Goal: Task Accomplishment & Management: Use online tool/utility

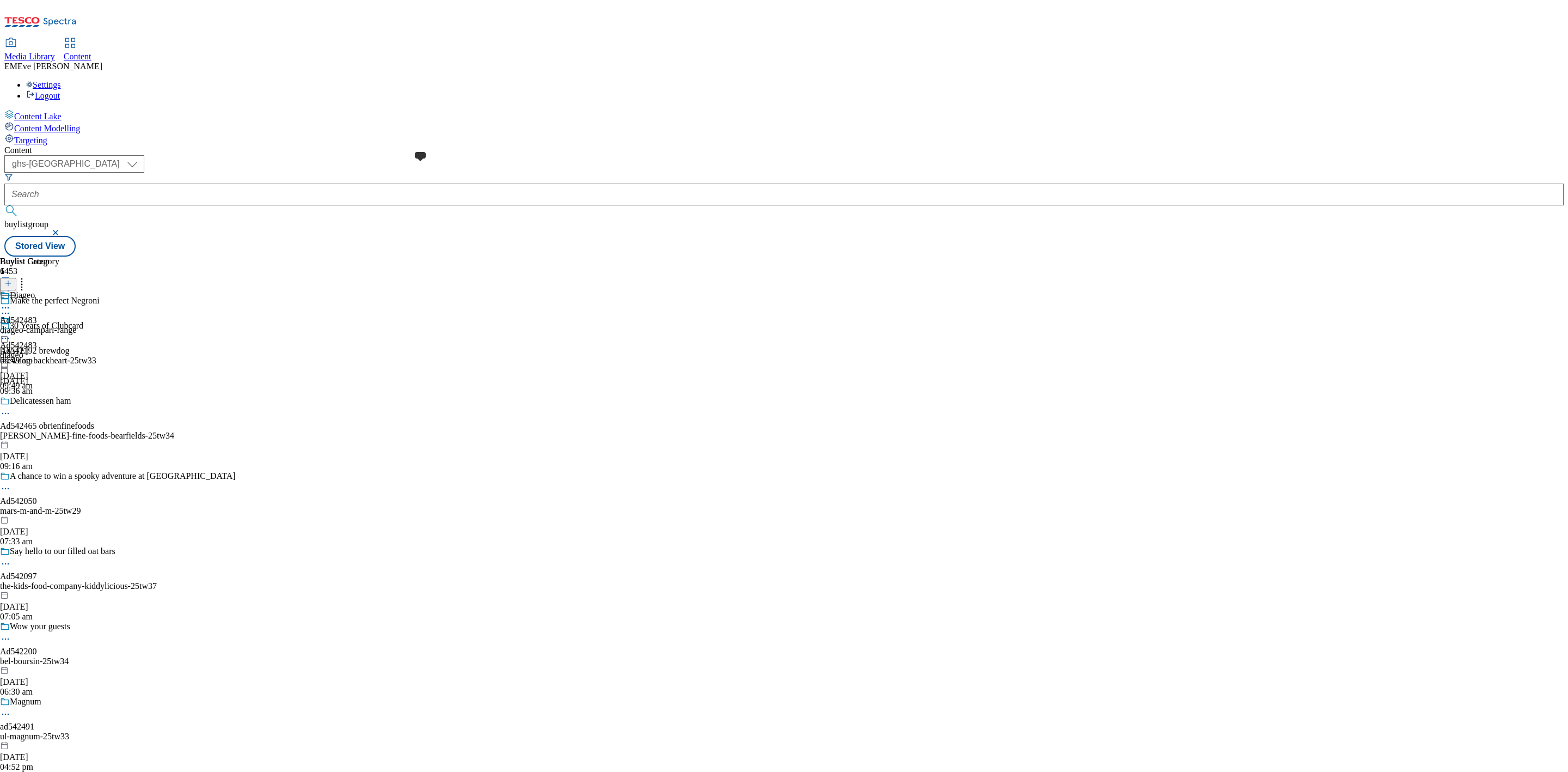
select select "ghs-uk"
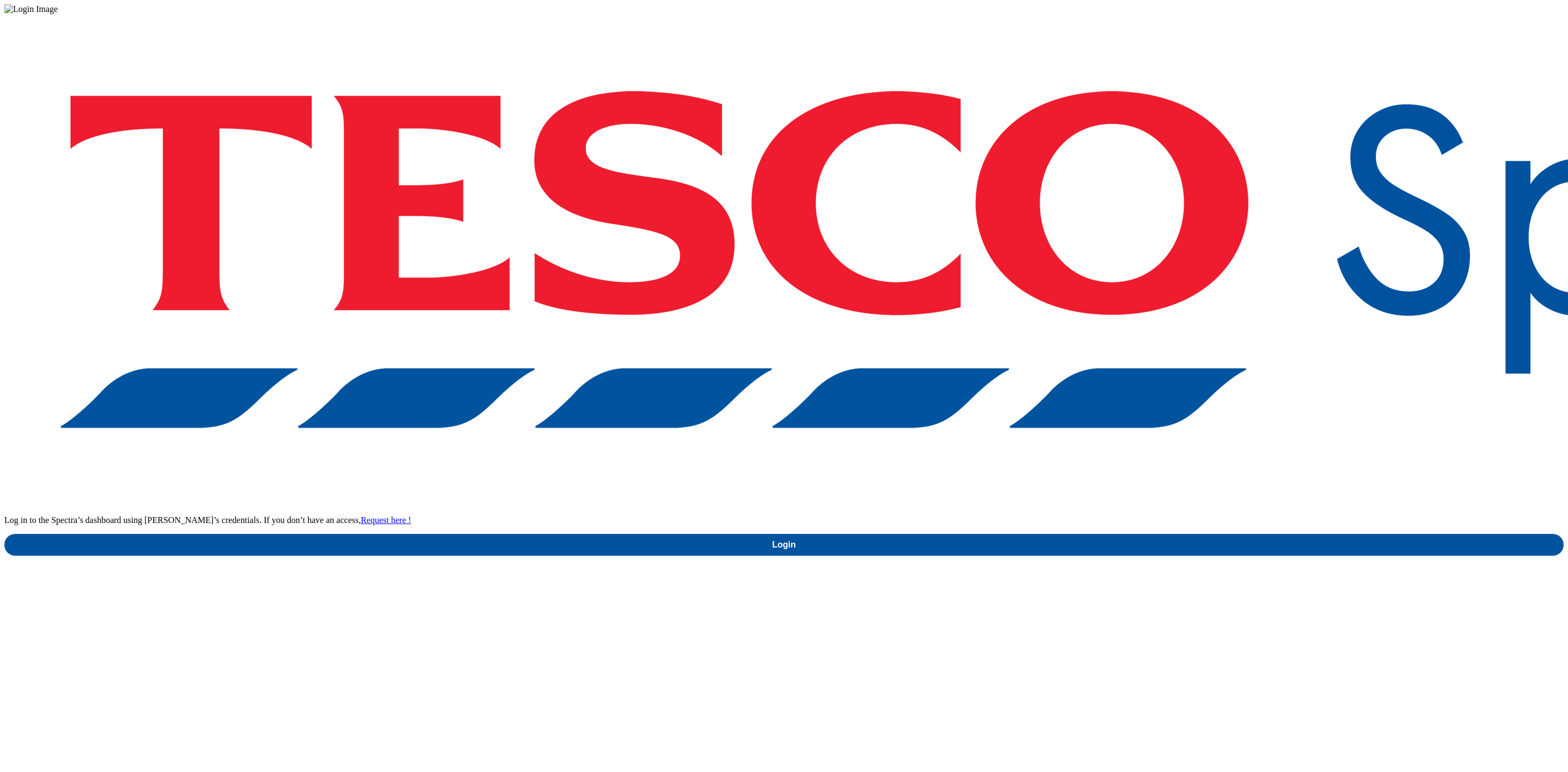
click at [1222, 412] on div "Log in to the Spectra’s dashboard using Tesco’s credentials. If you don’t have …" at bounding box center [784, 284] width 1559 height 541
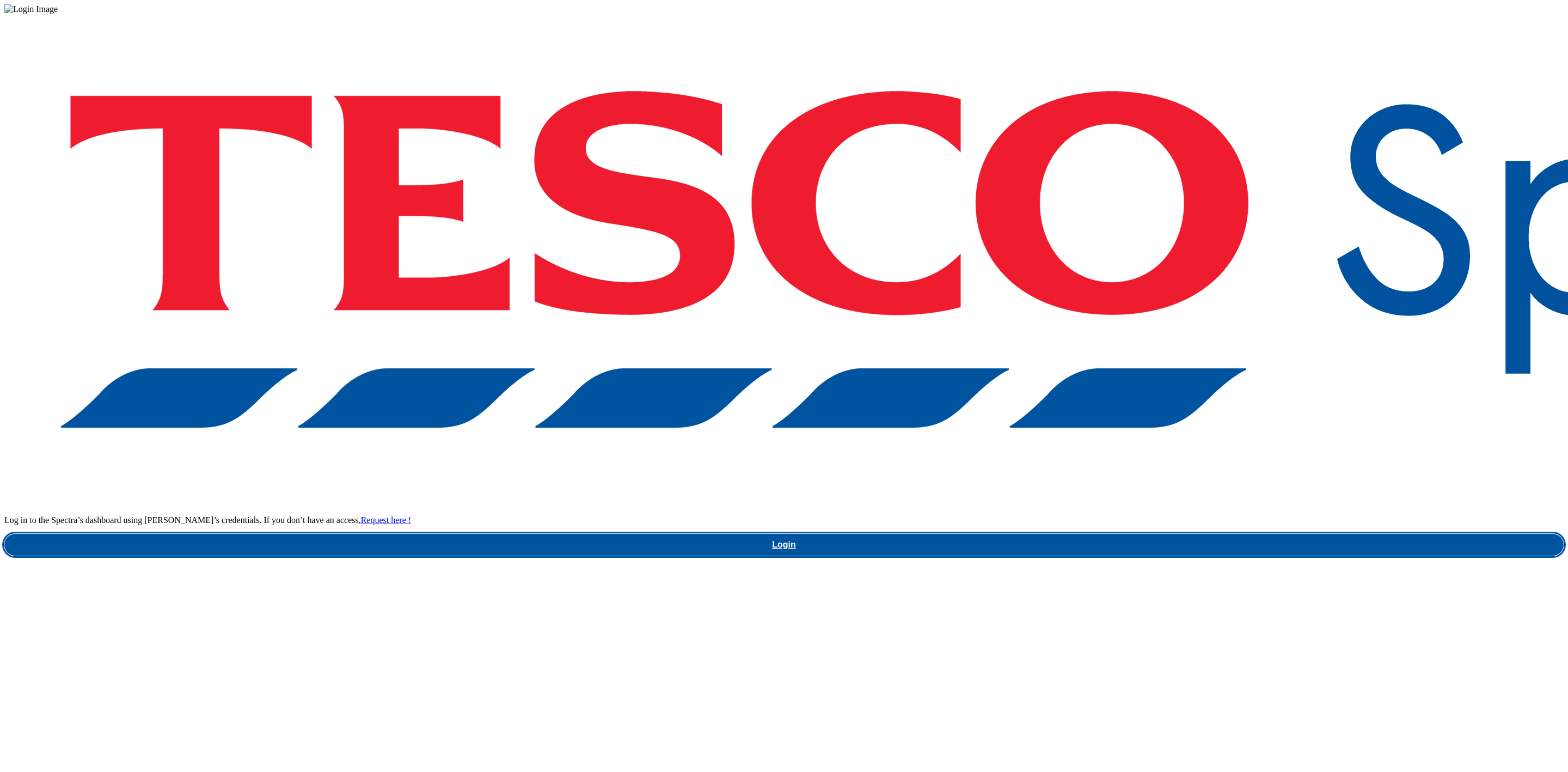
click at [1222, 534] on link "Login" at bounding box center [784, 545] width 1559 height 22
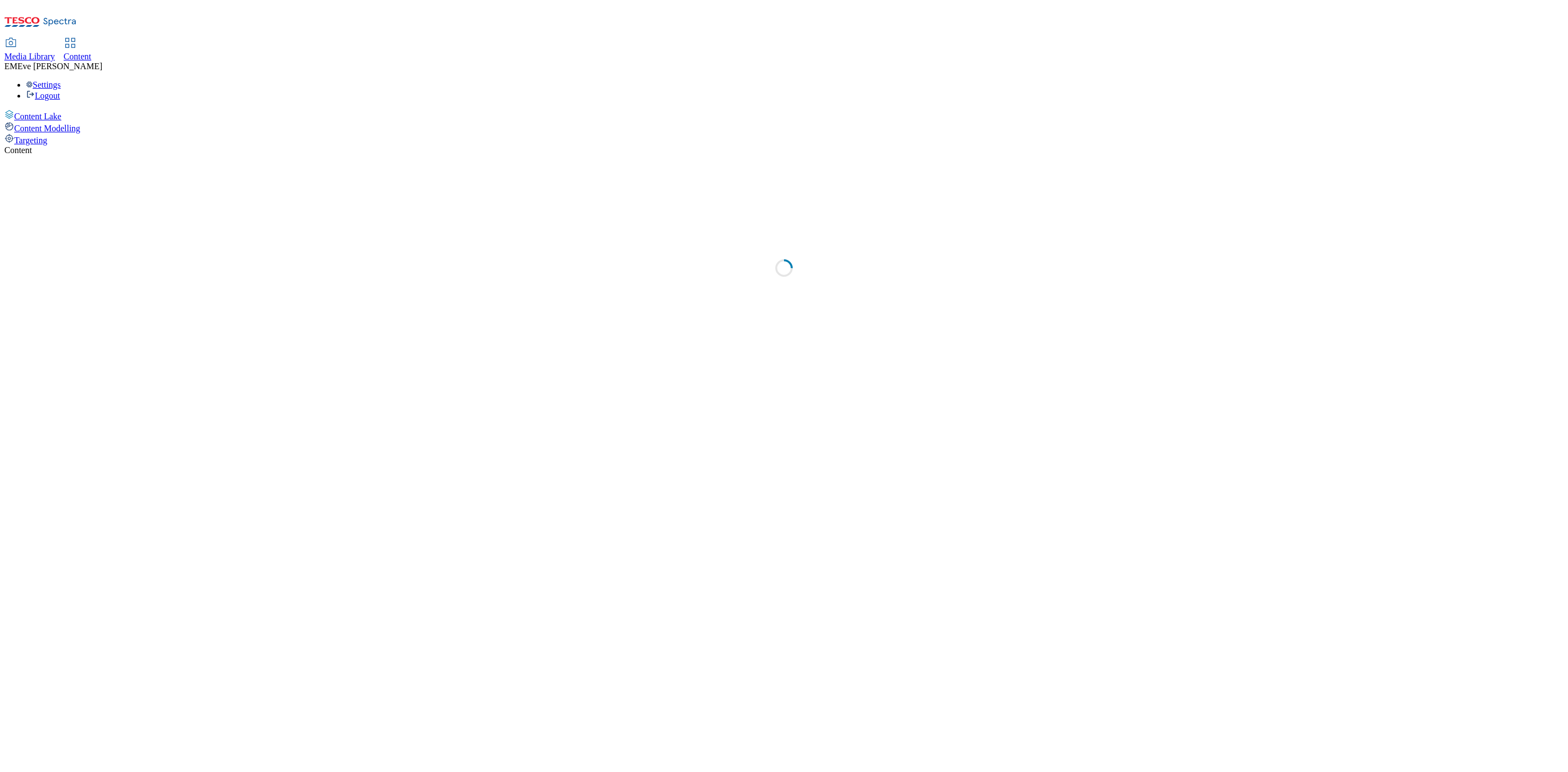
select select "ghs-[GEOGRAPHIC_DATA]"
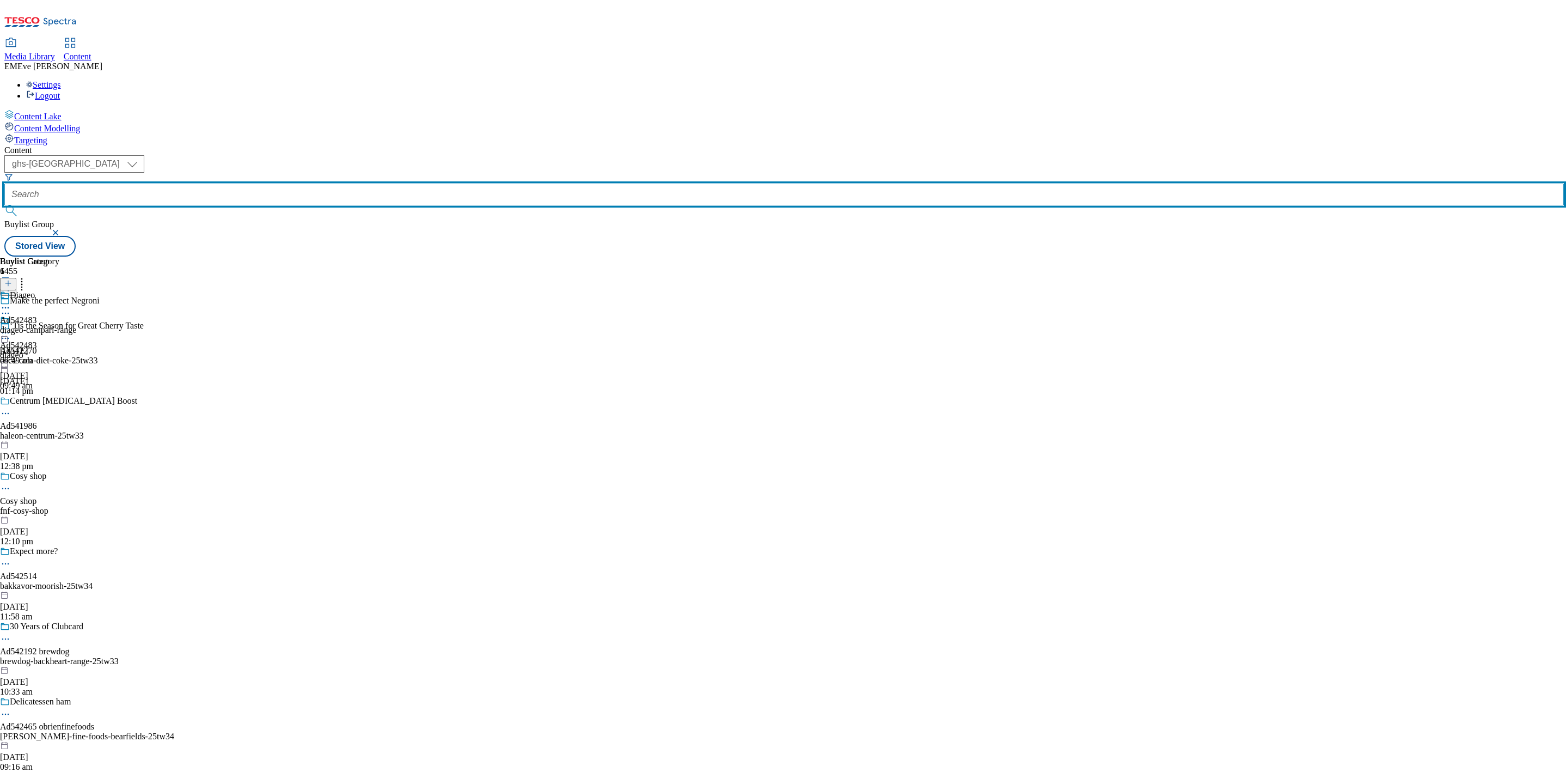
click at [300, 183] on input "text" at bounding box center [784, 194] width 1559 height 22
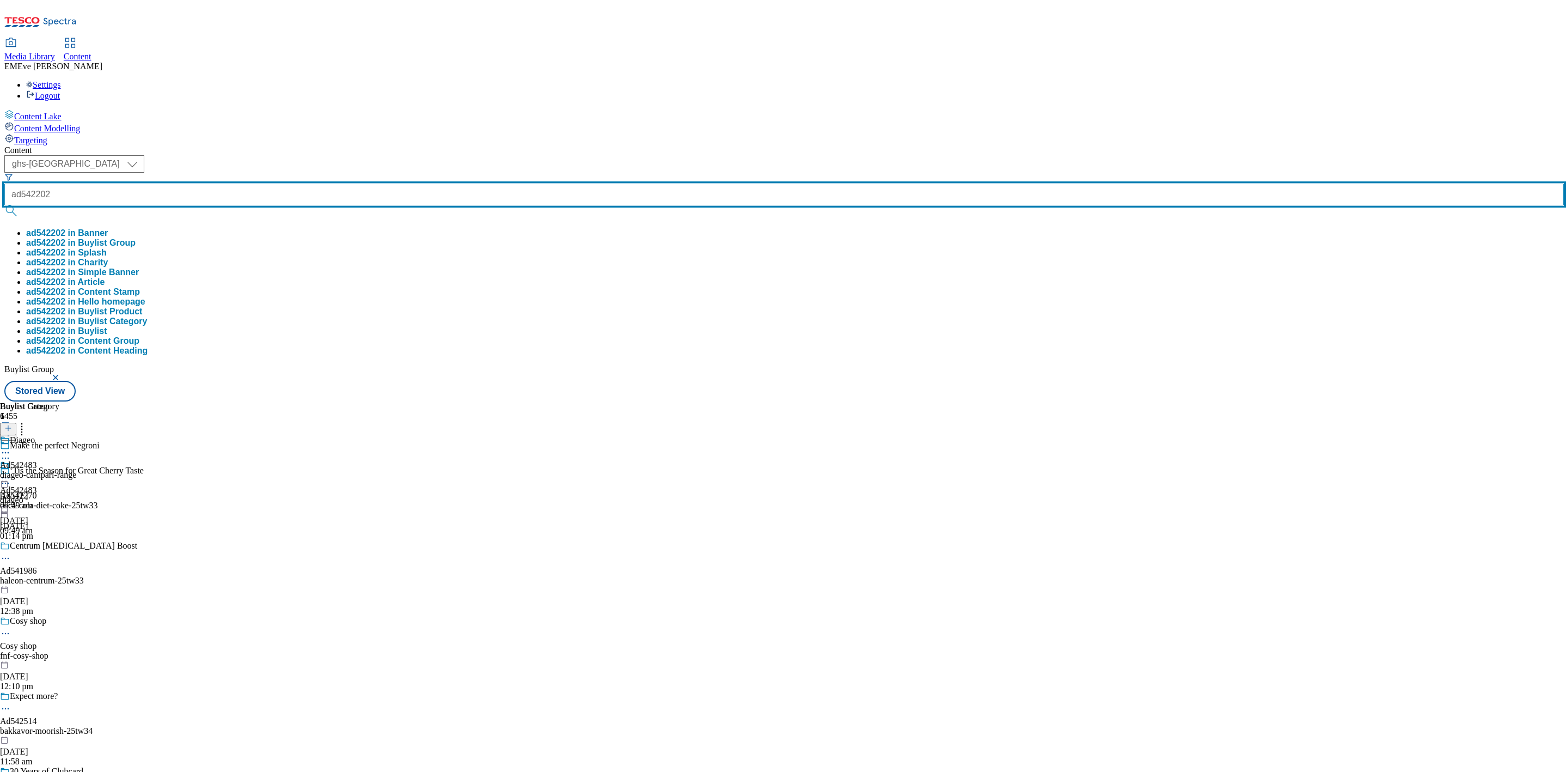
type input "ad542202"
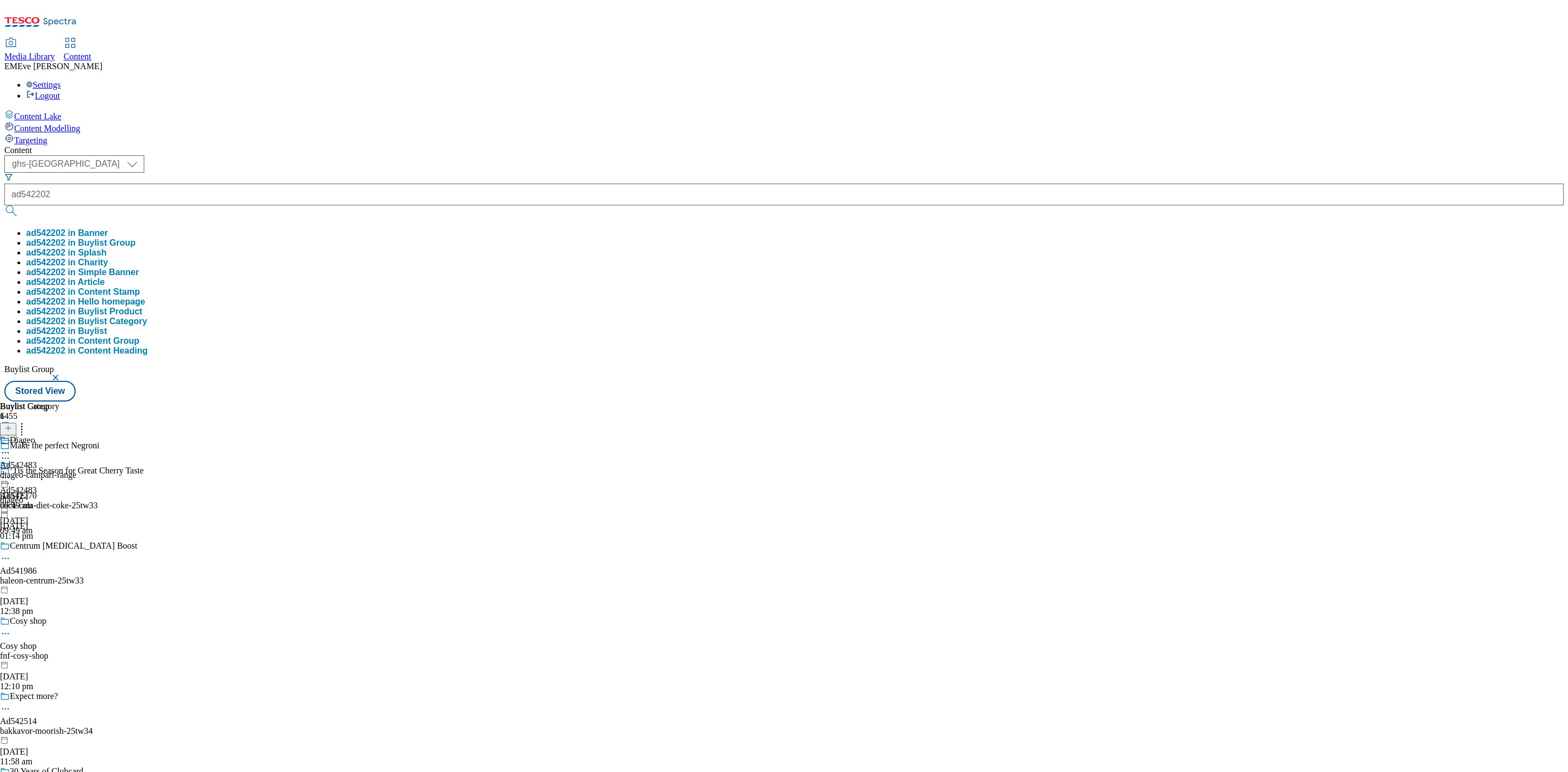
click at [135, 238] on button "ad542202 in Buylist Group" at bounding box center [81, 242] width 109 height 9
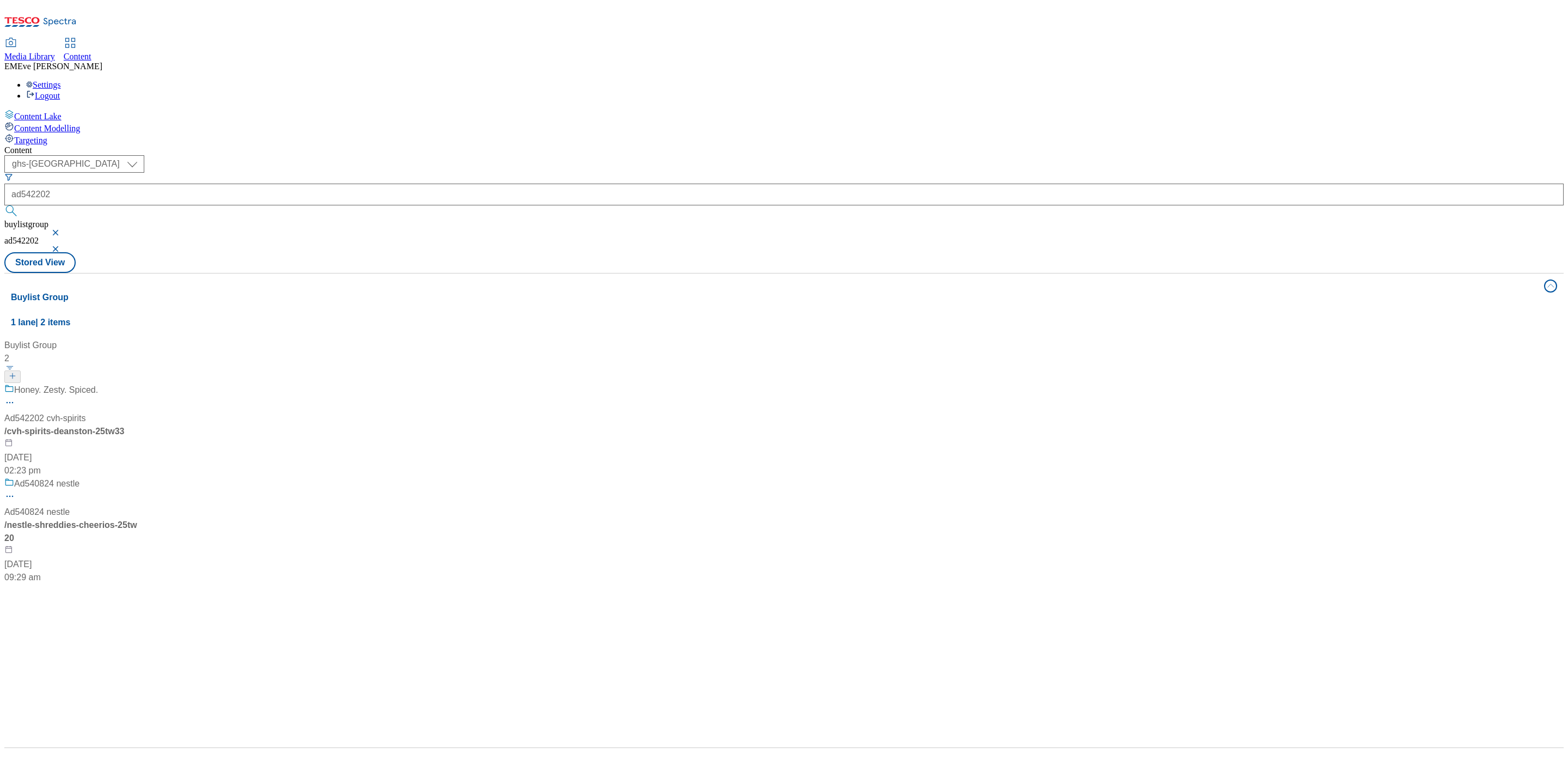
click at [140, 383] on div "Honey. Zesty. Spiced." at bounding box center [72, 397] width 136 height 28
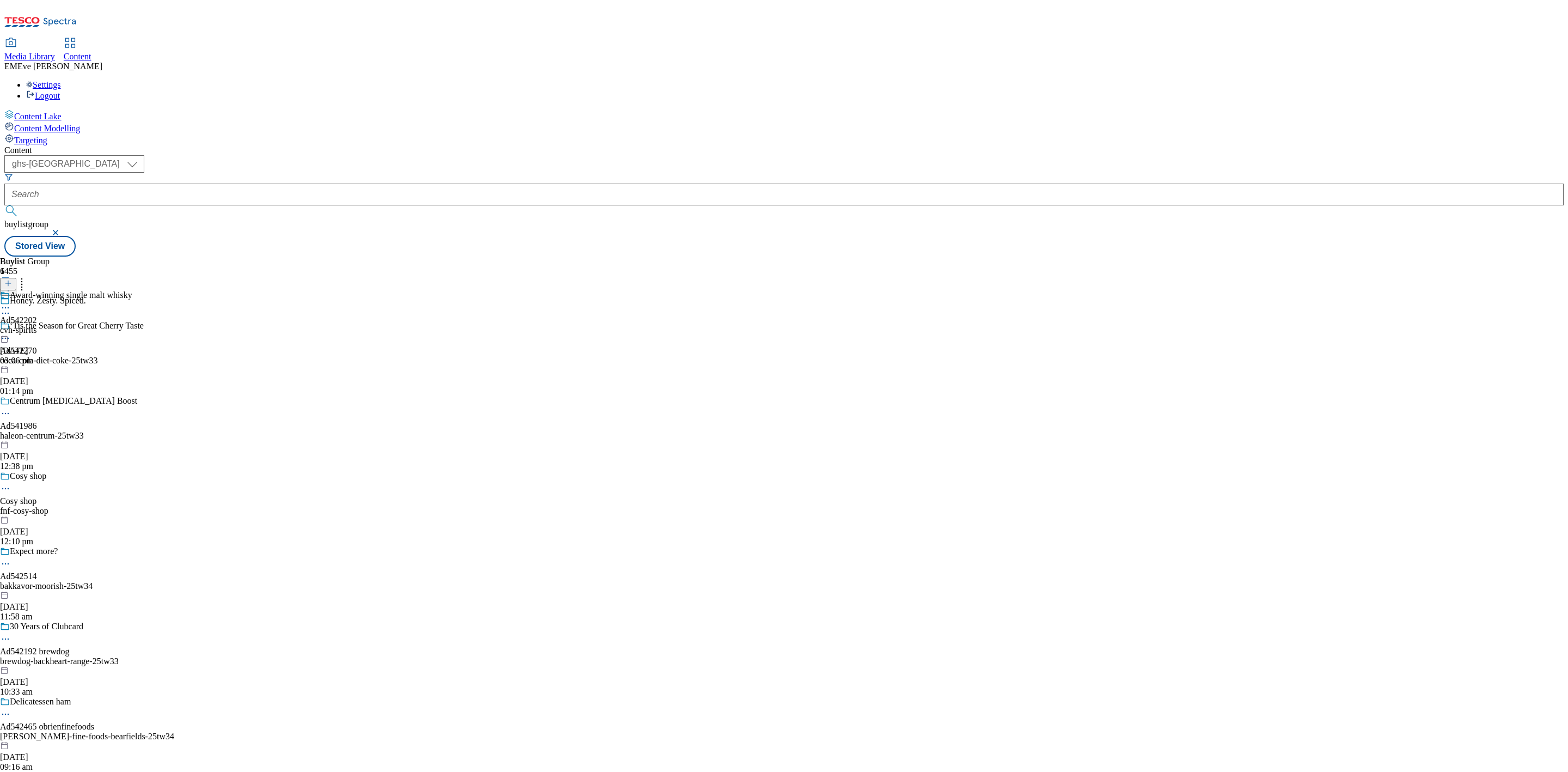
click at [132, 290] on div "Award-winning single malt whisky Ad542202 cvh-spirits [DATE] 03:06 pm" at bounding box center [66, 327] width 132 height 75
click at [11, 302] on icon at bounding box center [5, 307] width 11 height 11
click at [109, 290] on div "CVH Spirits Edit Copy Move Reporting Preview Un-preview Open Preview Url Publis…" at bounding box center [55, 399] width 109 height 218
click at [11, 383] on icon at bounding box center [5, 388] width 11 height 11
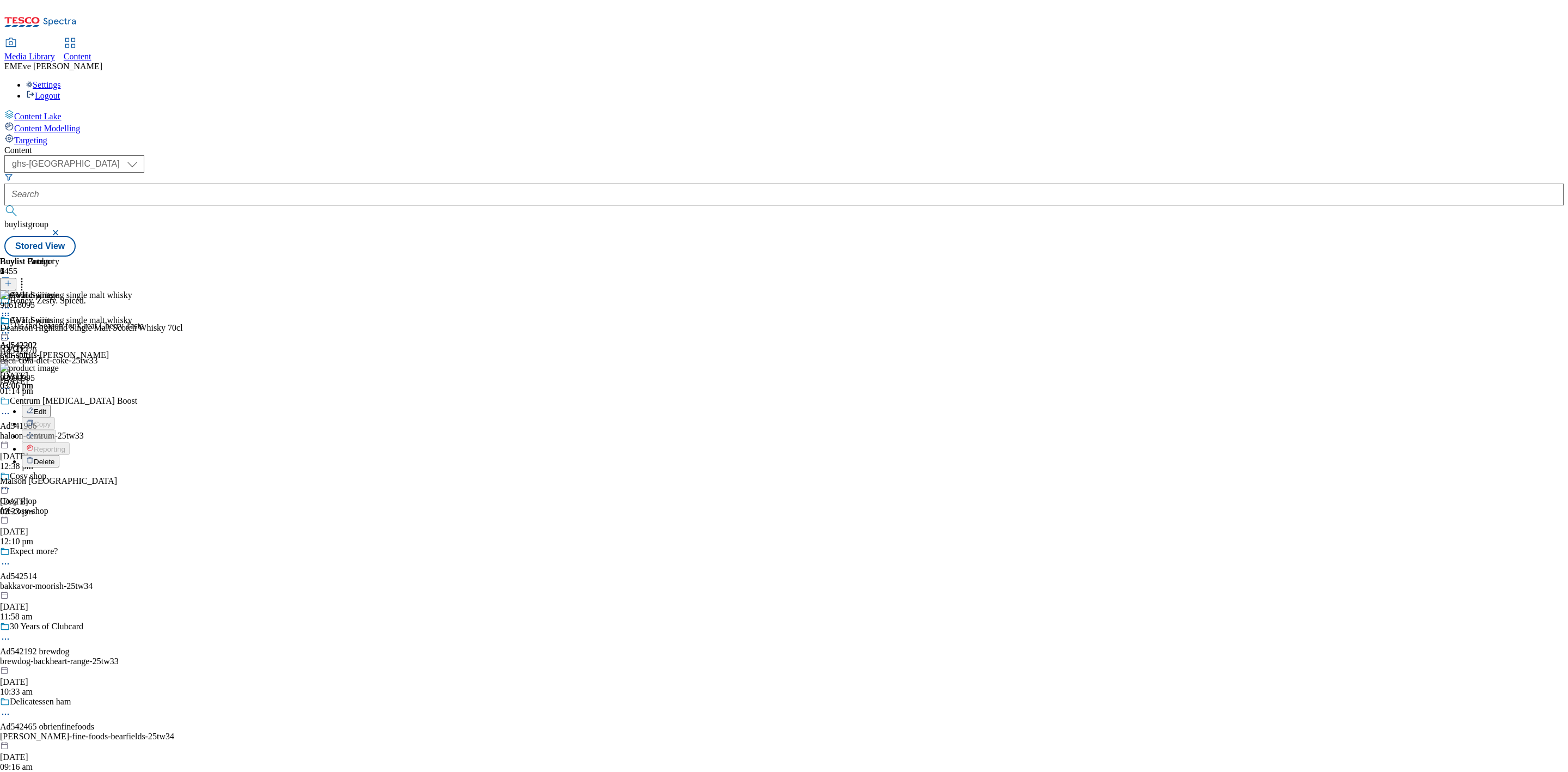
click at [60, 455] on button "Delete" at bounding box center [41, 461] width 38 height 12
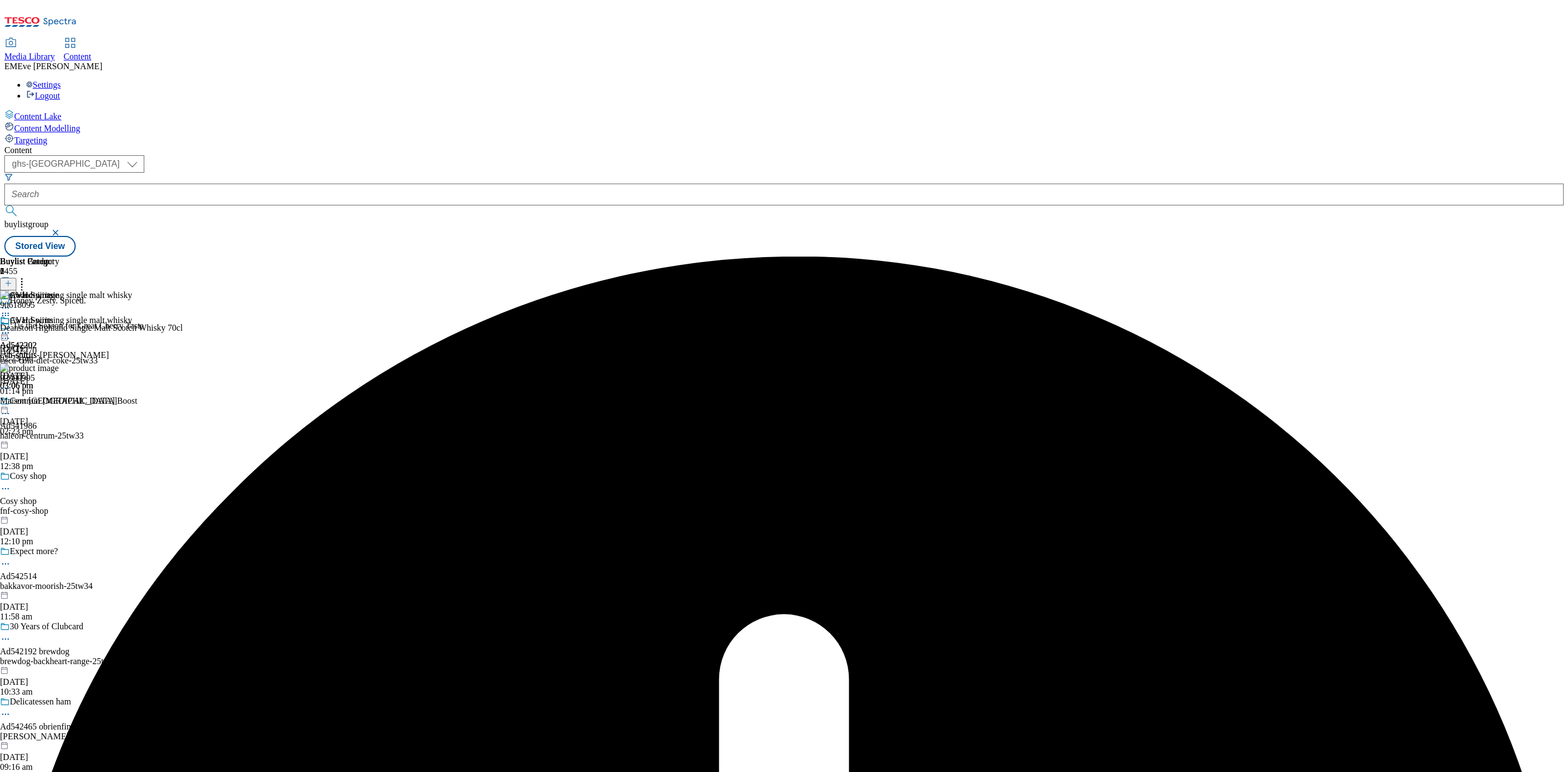
click at [1076, 257] on div "Buylist Group 6455 Honey. Zesty. Spiced. ‘Tis the Season for Great Cherry Taste…" at bounding box center [784, 257] width 1559 height 0
click at [11, 327] on icon at bounding box center [5, 333] width 11 height 11
click at [73, 449] on button "Un-publish" at bounding box center [47, 455] width 51 height 12
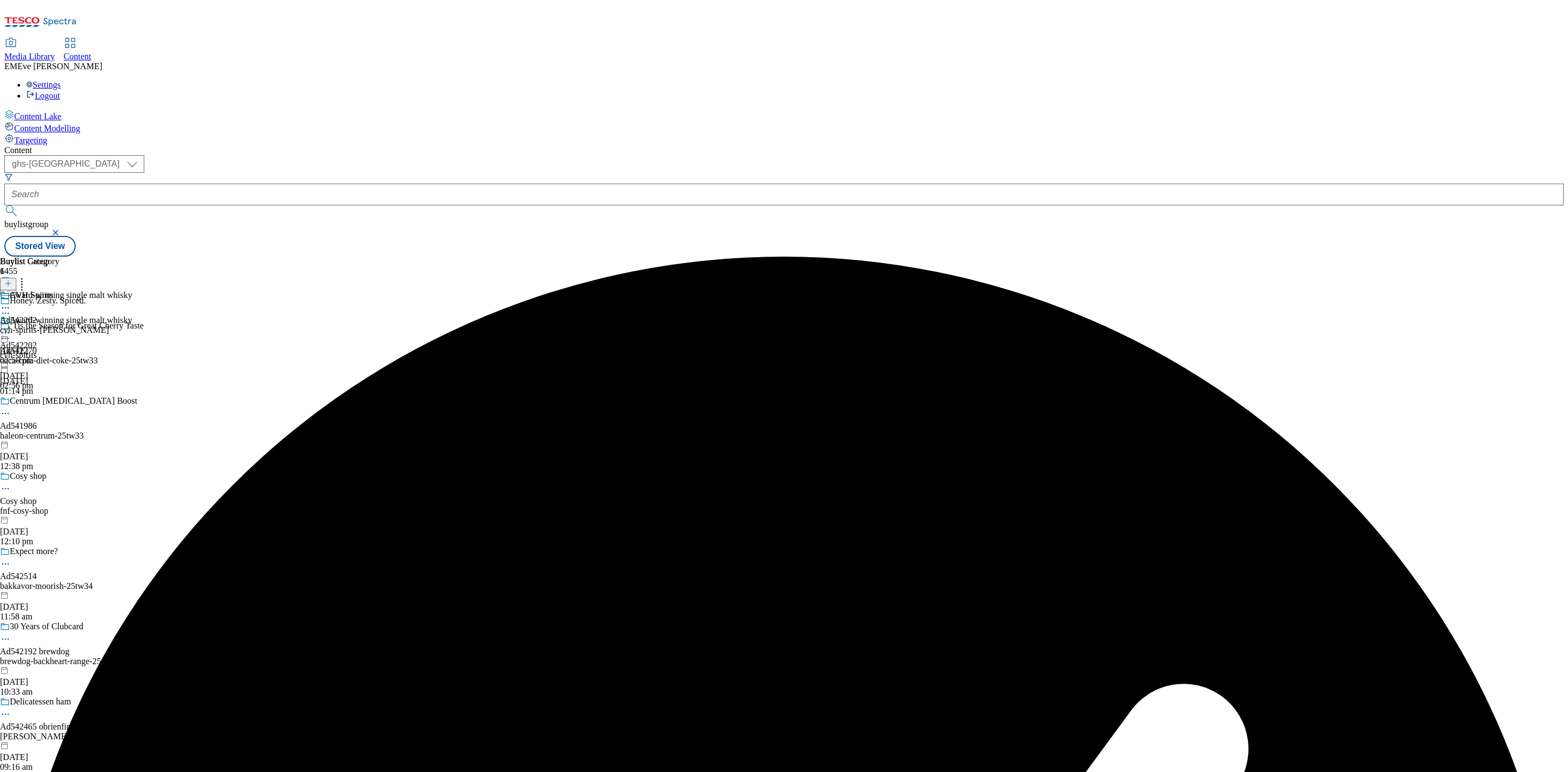
click at [11, 327] on icon at bounding box center [5, 333] width 11 height 11
click at [71, 415] on span "Un-preview" at bounding box center [52, 418] width 36 height 8
click at [109, 290] on div "CVH Spirits Ad542202 cvh-spirits-deanston [DATE] 02:56 pm" at bounding box center [55, 327] width 109 height 75
click at [11, 383] on icon at bounding box center [5, 388] width 11 height 11
click at [55, 458] on span "Delete" at bounding box center [44, 461] width 21 height 8
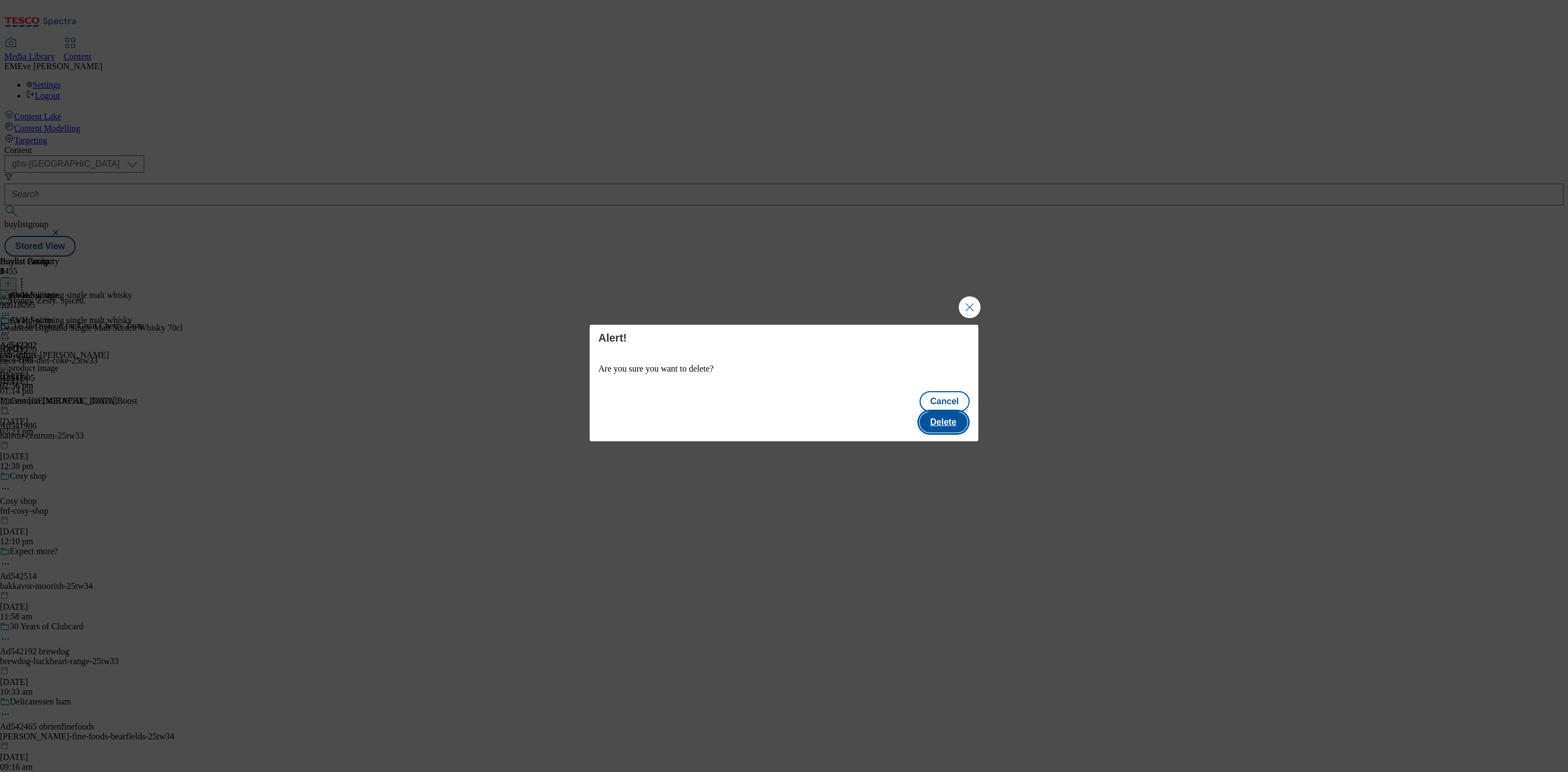
drag, startPoint x: 951, startPoint y: 408, endPoint x: 967, endPoint y: 408, distance: 16.0
click at [953, 412] on button "Delete" at bounding box center [943, 422] width 48 height 20
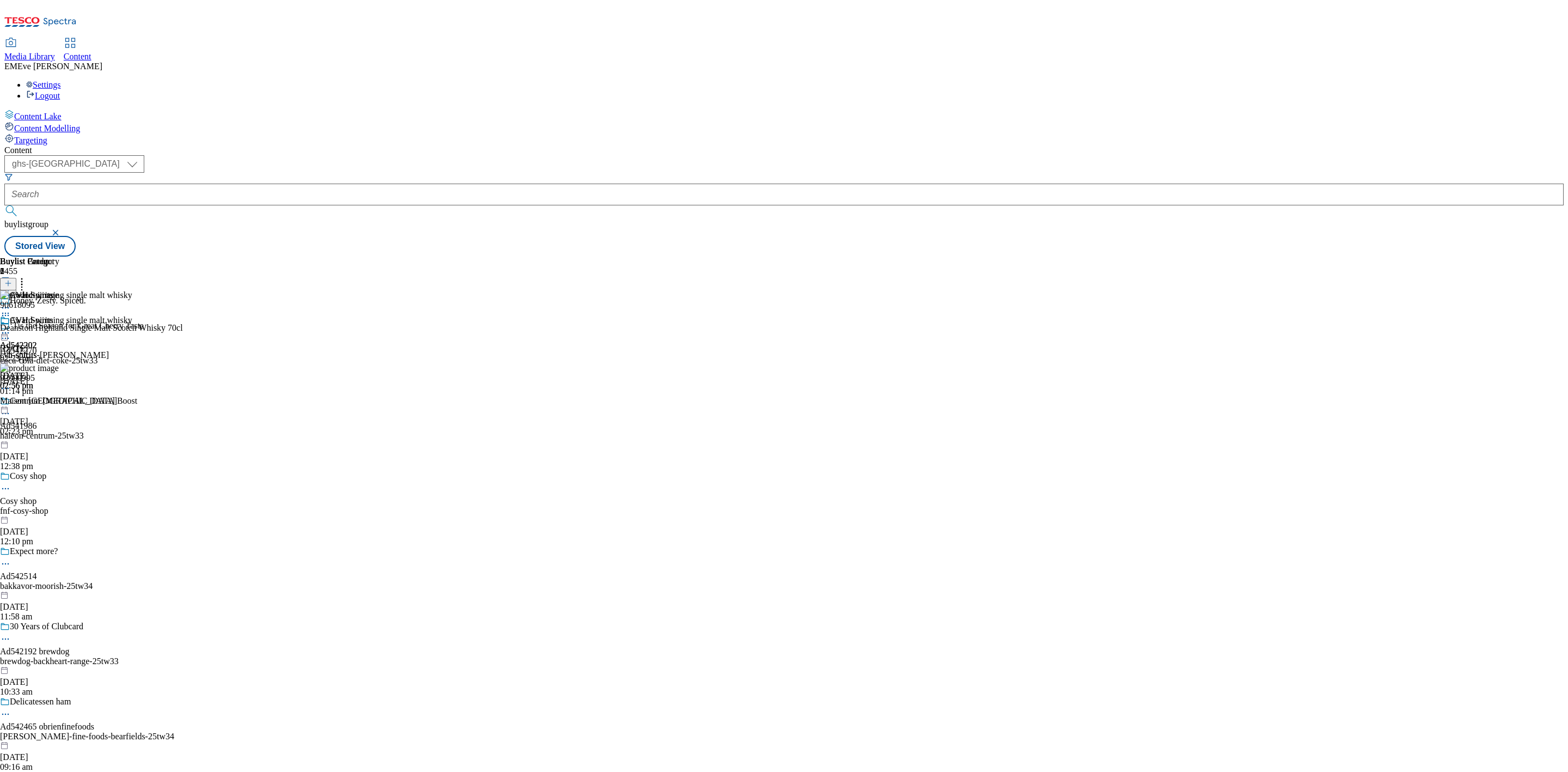
click at [11, 327] on icon at bounding box center [5, 333] width 11 height 11
click at [64, 399] on button "Preview" at bounding box center [43, 405] width 42 height 12
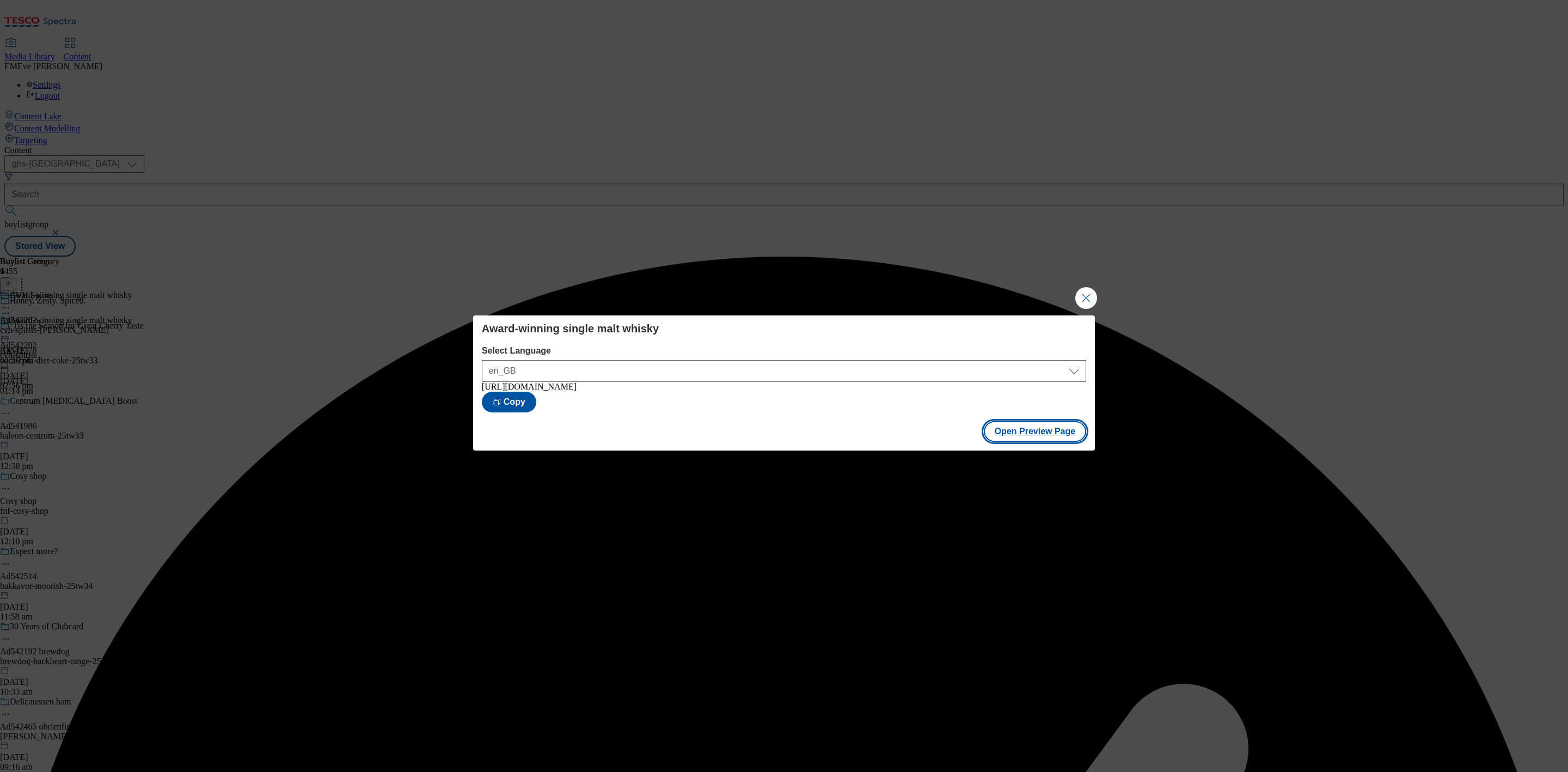
click at [1046, 439] on button "Open Preview Page" at bounding box center [1034, 431] width 103 height 20
click at [1085, 293] on button "Close Modal" at bounding box center [1086, 298] width 22 height 22
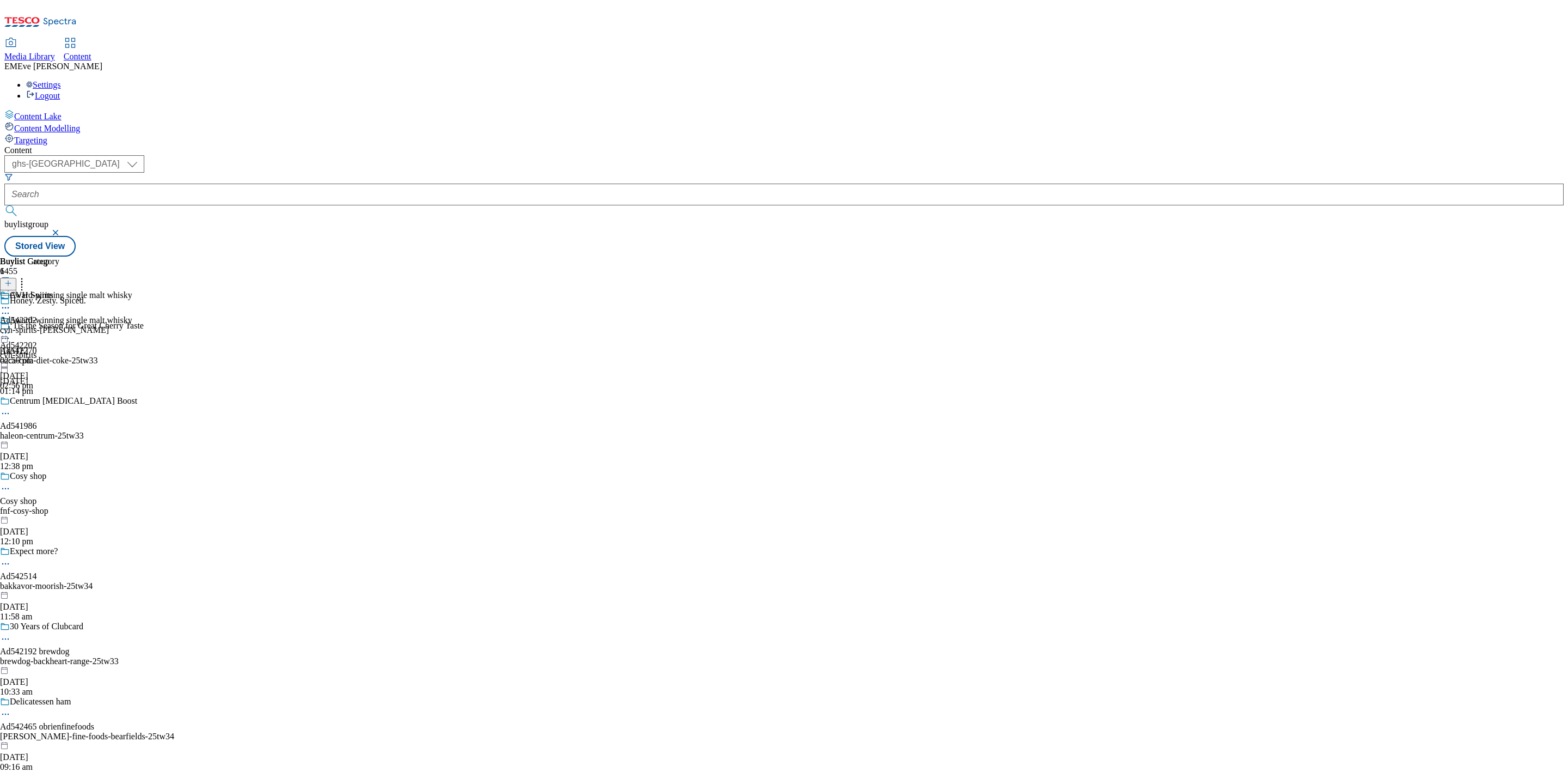
click at [11, 327] on icon at bounding box center [5, 333] width 11 height 11
click at [57, 439] on span "Publish" at bounding box center [45, 443] width 24 height 8
